Goal: Find contact information: Find contact information

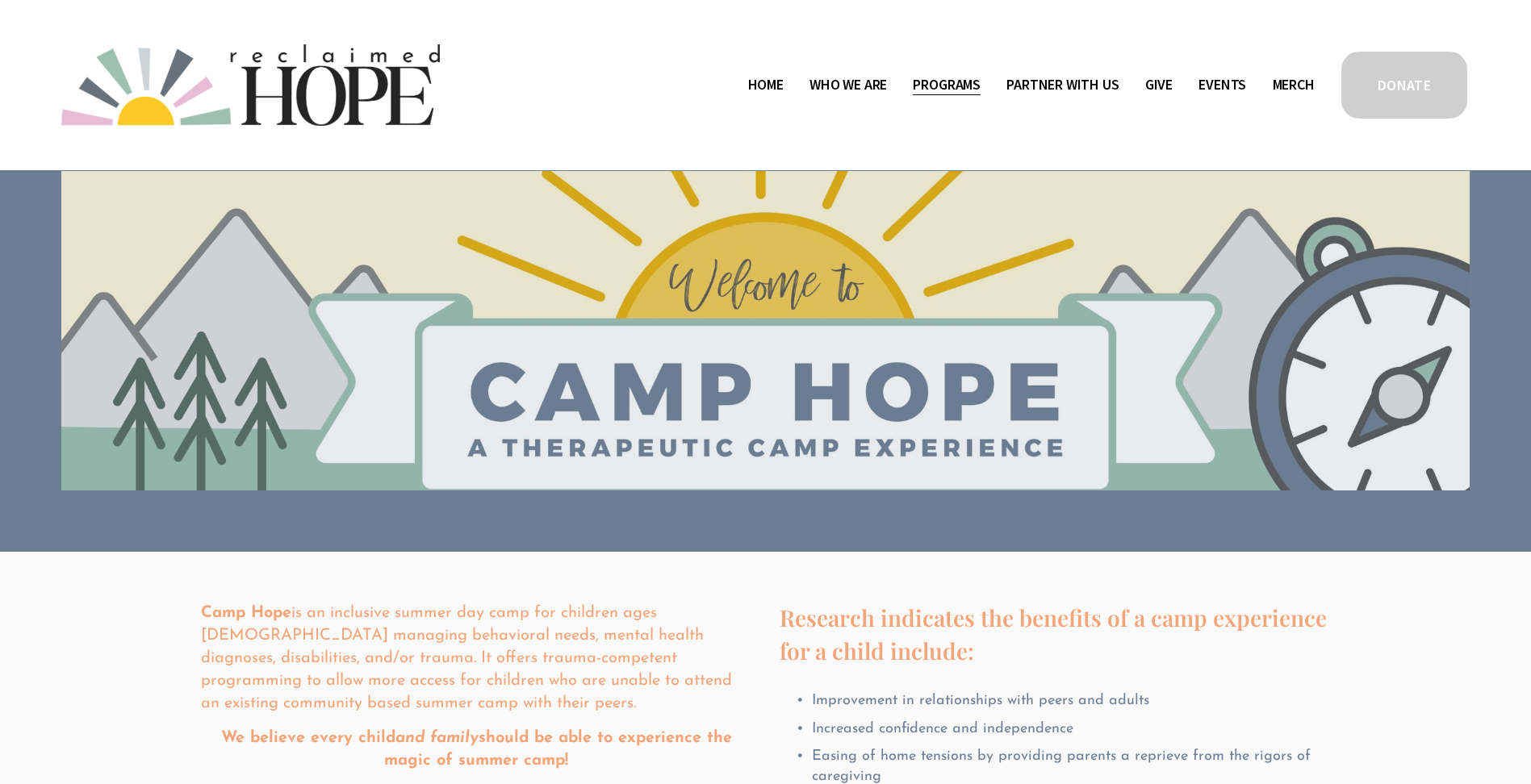
click at [0, 0] on span "Contact" at bounding box center [0, 0] width 0 height 0
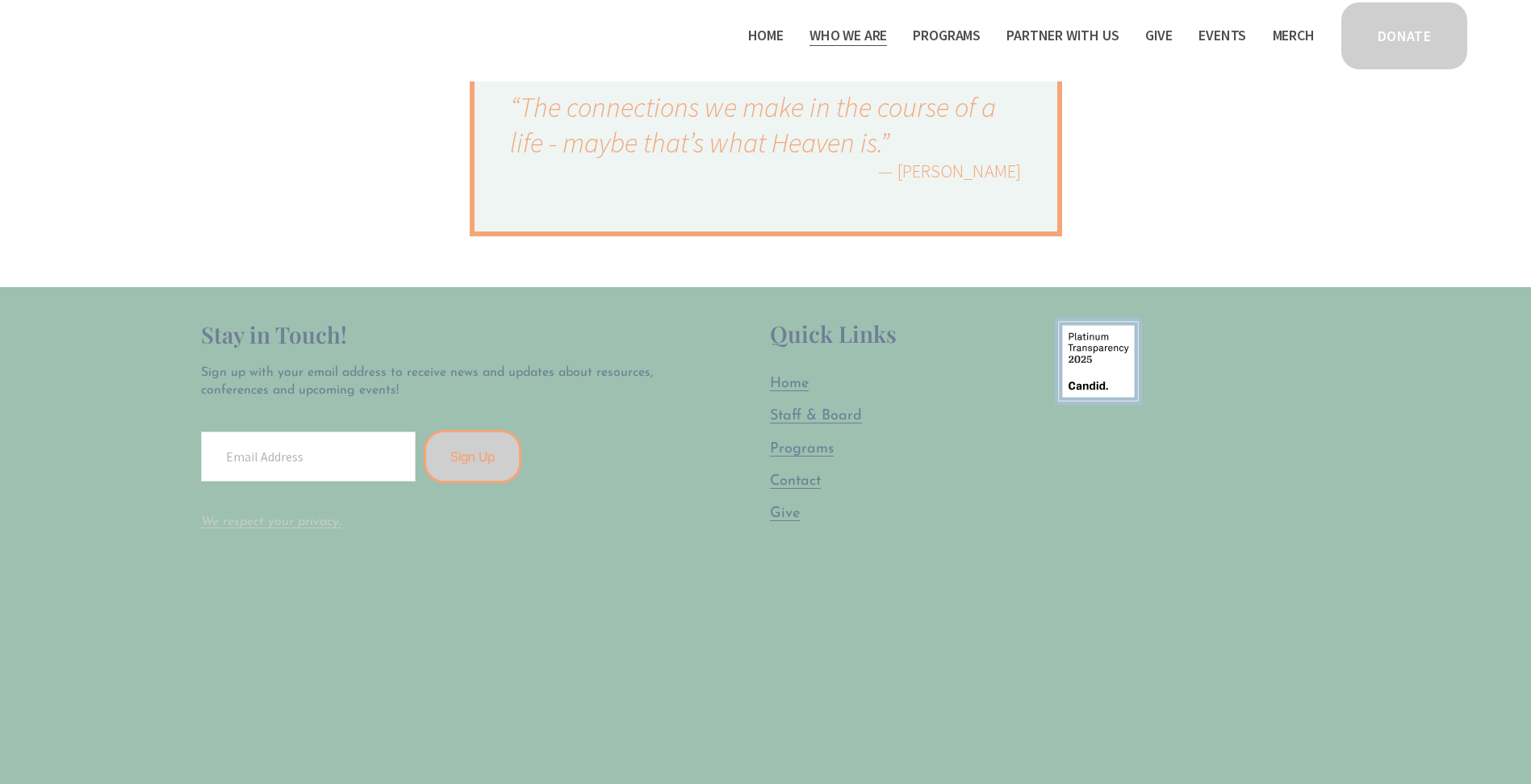
scroll to position [239, 0]
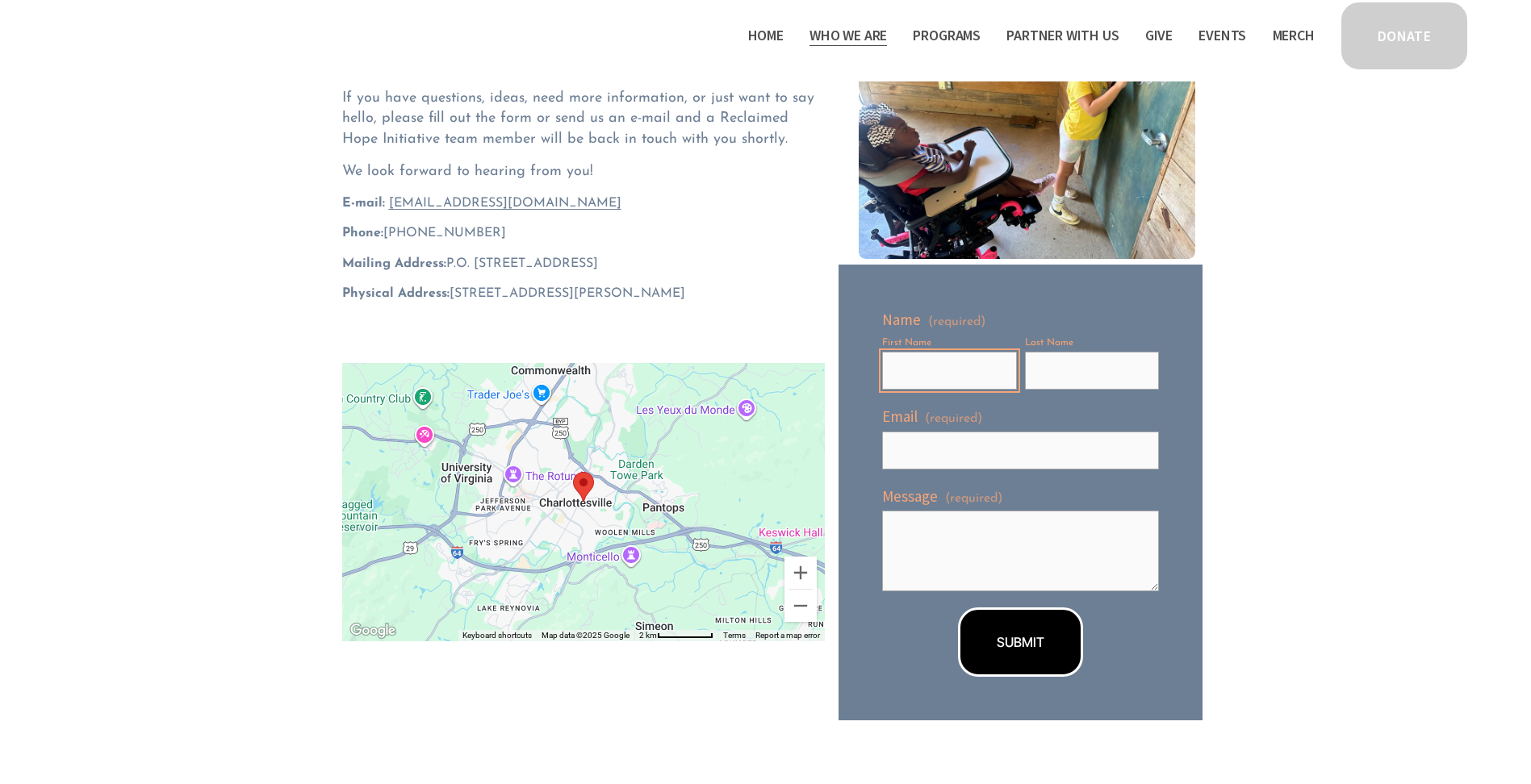
click at [968, 371] on input "First Name" at bounding box center [950, 371] width 135 height 38
click at [144, 405] on div "Connect with us! If you have questions, ideas, need more information, or just w…" at bounding box center [766, 306] width 1253 height 929
drag, startPoint x: 590, startPoint y: 207, endPoint x: 364, endPoint y: 210, distance: 226.0
click at [364, 210] on p "E-mail: hello@reclaimedhopeinitiative.org" at bounding box center [584, 204] width 483 height 18
click at [0, 0] on span "Camp Hope" at bounding box center [0, 0] width 0 height 0
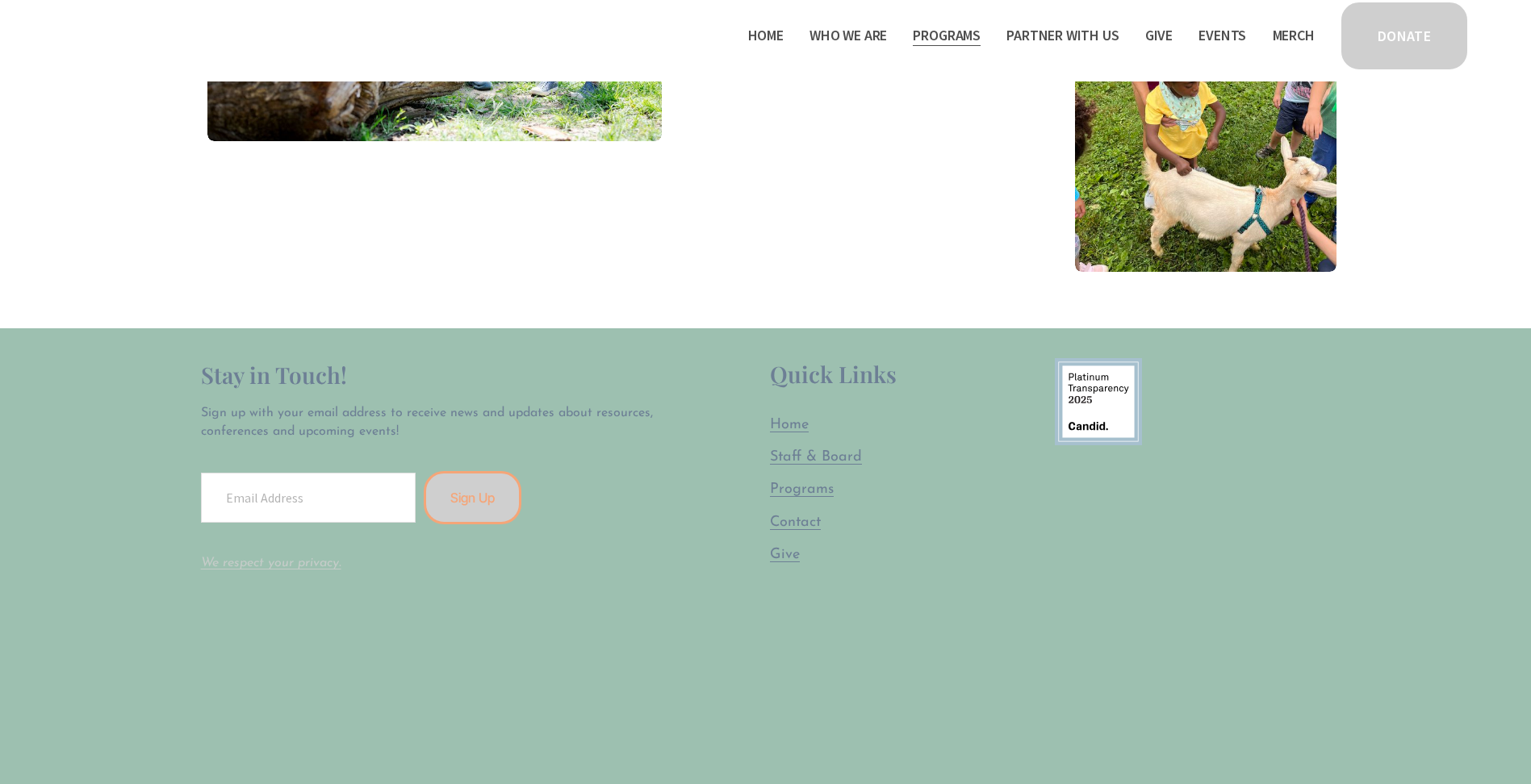
scroll to position [4043, 0]
